Goal: Navigation & Orientation: Find specific page/section

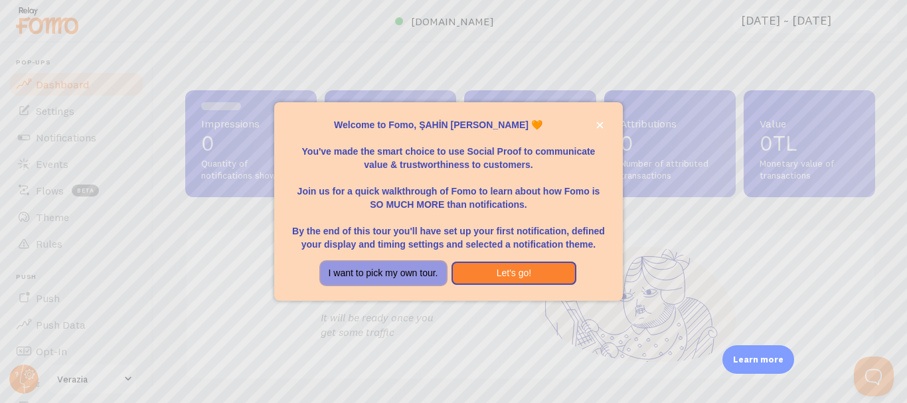
click at [408, 263] on button "I want to pick my own tour." at bounding box center [383, 274] width 125 height 24
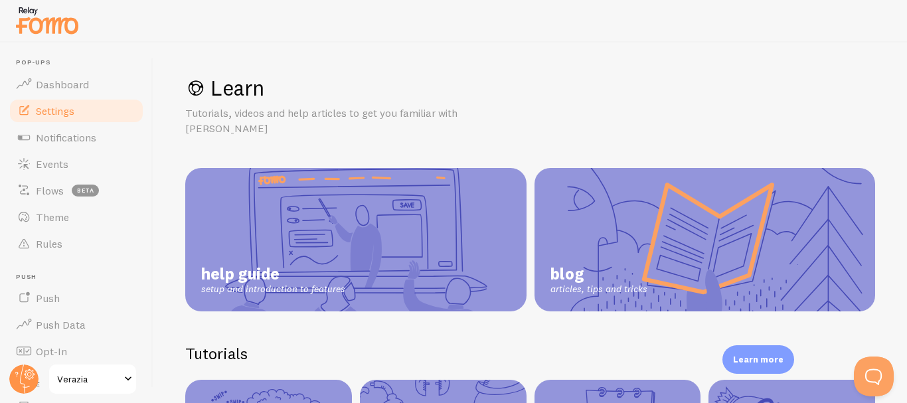
click at [79, 110] on link "Settings" at bounding box center [76, 111] width 137 height 27
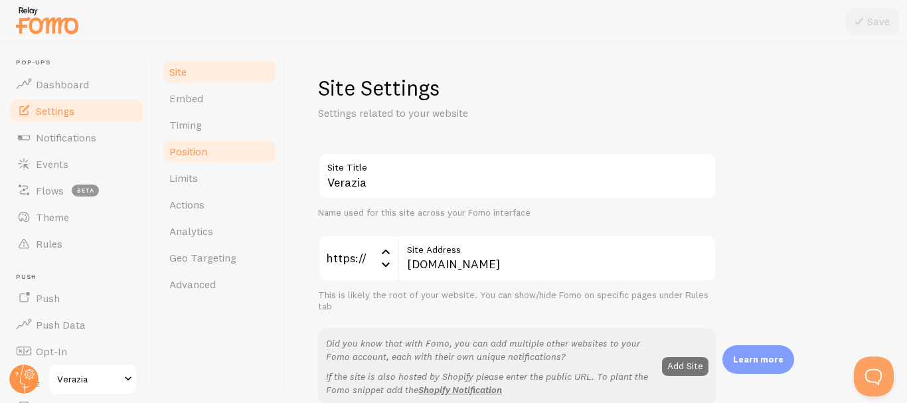
click at [239, 148] on link "Position" at bounding box center [219, 151] width 116 height 27
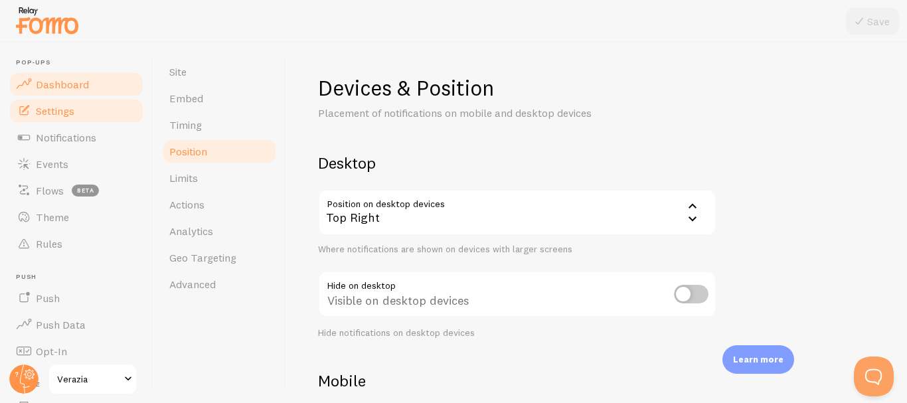
click at [84, 82] on span "Dashboard" at bounding box center [62, 84] width 53 height 13
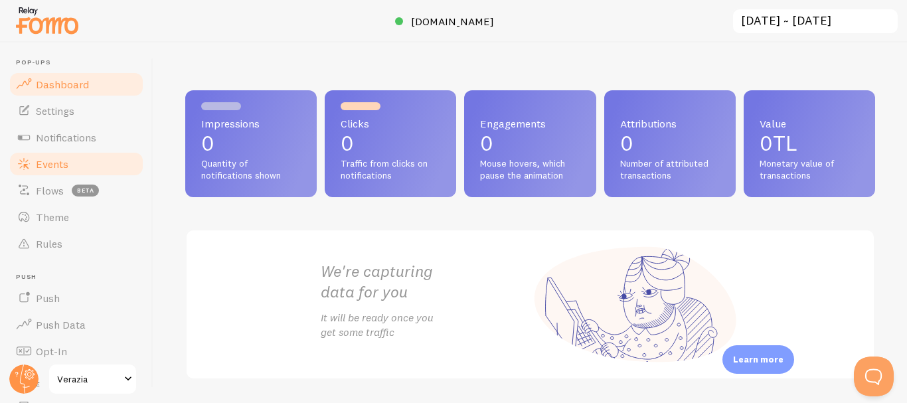
click at [54, 161] on span "Events" at bounding box center [52, 163] width 33 height 13
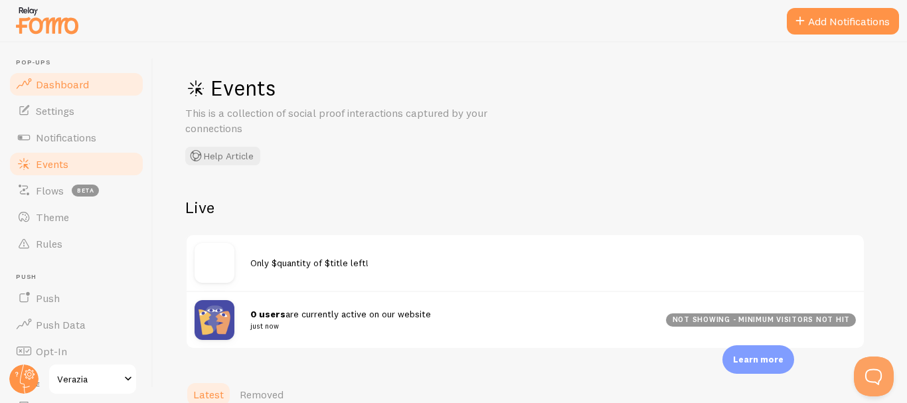
click at [79, 85] on span "Dashboard" at bounding box center [62, 84] width 53 height 13
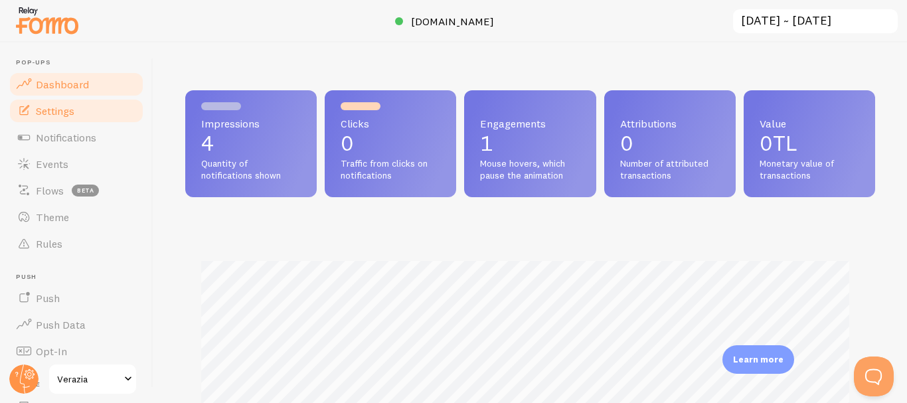
scroll to position [349, 680]
click at [83, 110] on link "Settings" at bounding box center [76, 111] width 137 height 27
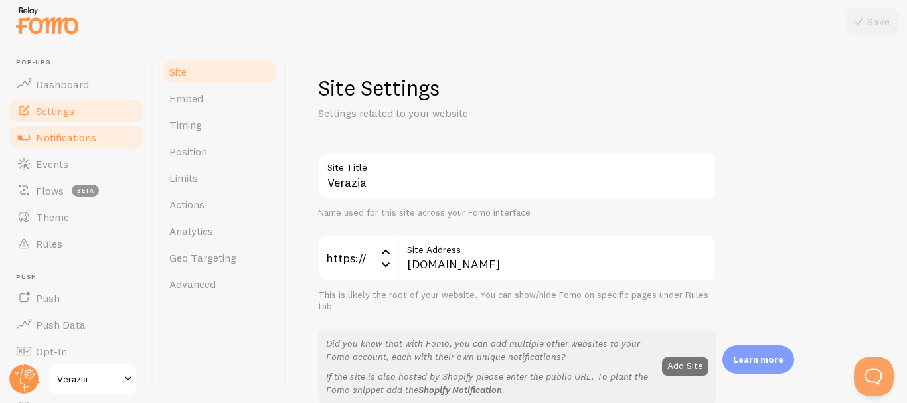
click at [78, 133] on span "Notifications" at bounding box center [66, 137] width 60 height 13
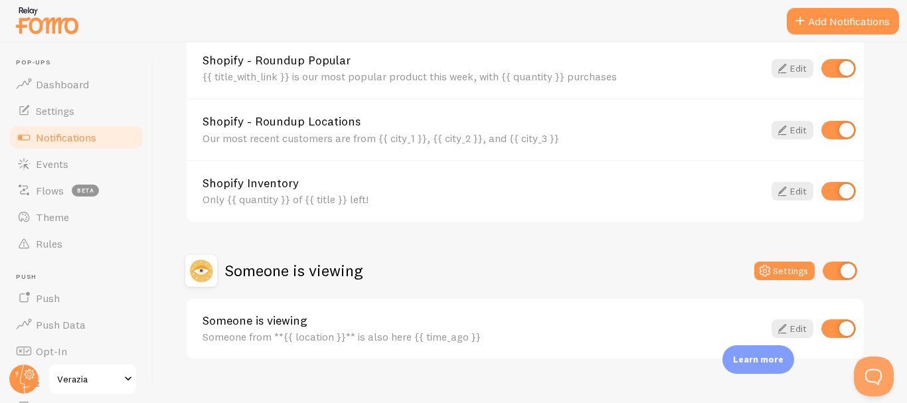
scroll to position [664, 0]
